Goal: Information Seeking & Learning: Learn about a topic

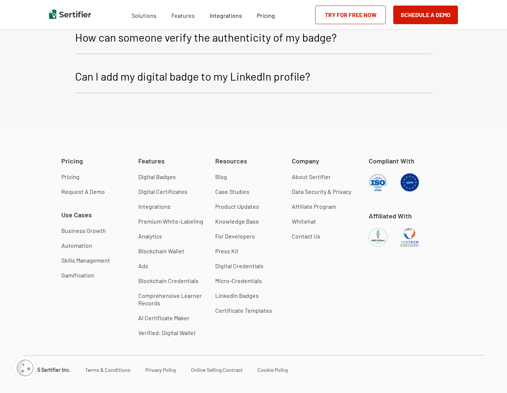
click at [75, 173] on link "Pricing" at bounding box center [70, 176] width 18 height 7
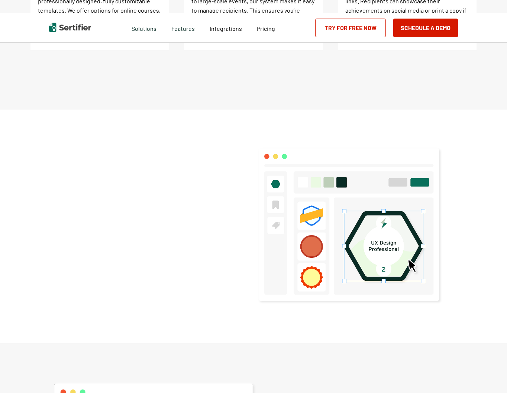
scroll to position [585, 0]
